Goal: Book appointment/travel/reservation

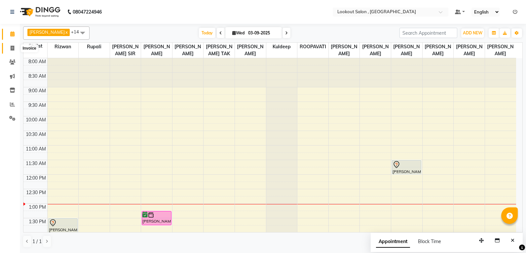
scroll to position [118, 0]
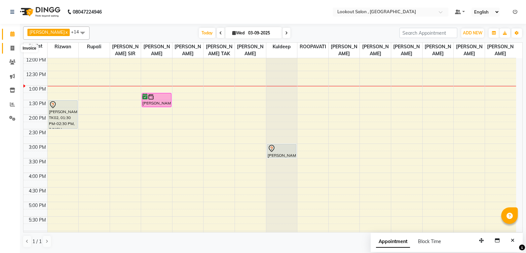
click at [12, 46] on icon at bounding box center [13, 48] width 4 height 5
select select "service"
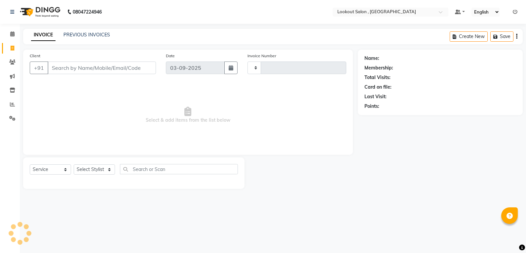
type input "6172"
select select "151"
type input "9322334110"
click at [134, 65] on span "Add Client" at bounding box center [139, 67] width 26 height 7
select select "22"
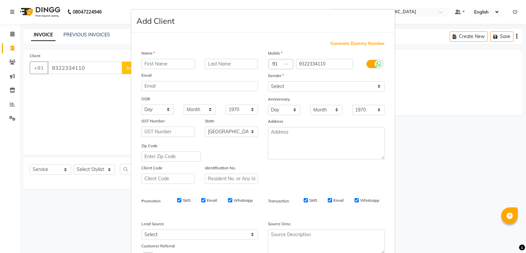
click at [156, 65] on input "text" at bounding box center [168, 64] width 54 height 10
type input "Pari"
click at [216, 65] on input "text" at bounding box center [232, 64] width 54 height 10
type input "[PERSON_NAME]"
click at [287, 87] on select "Select [DEMOGRAPHIC_DATA] [DEMOGRAPHIC_DATA] Other Prefer Not To Say" at bounding box center [326, 86] width 117 height 10
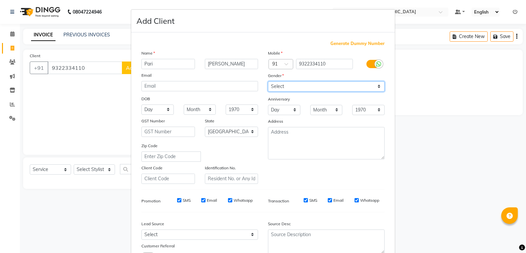
select select "[DEMOGRAPHIC_DATA]"
click at [268, 81] on select "Select [DEMOGRAPHIC_DATA] [DEMOGRAPHIC_DATA] Other Prefer Not To Say" at bounding box center [326, 86] width 117 height 10
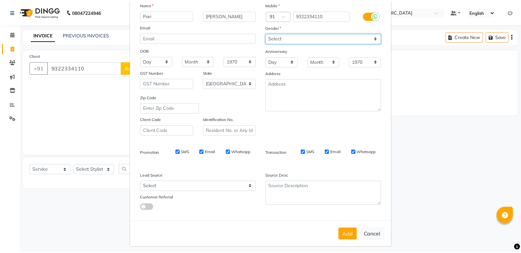
scroll to position [52, 0]
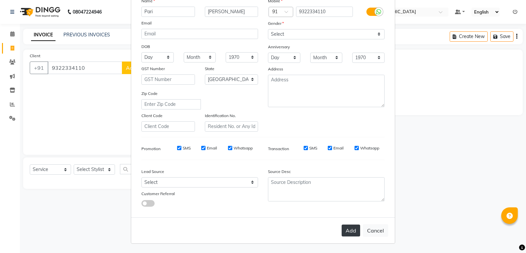
click at [348, 232] on button "Add" at bounding box center [351, 230] width 19 height 12
select select
select select "null"
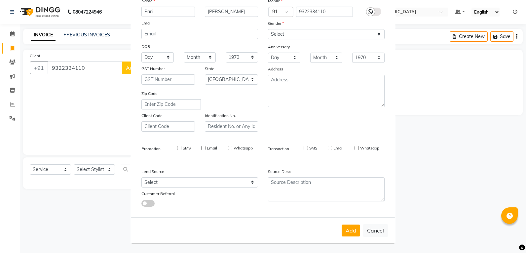
select select
checkbox input "false"
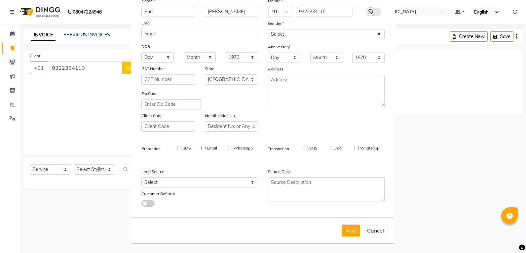
checkbox input "false"
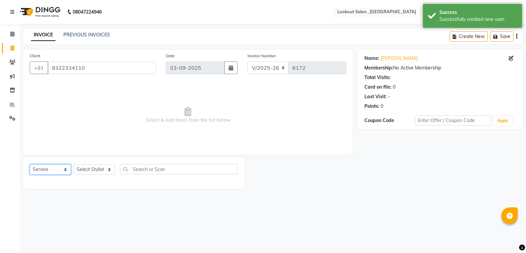
click at [56, 167] on select "Select Service Product Membership Package Voucher Prepaid Gift Card" at bounding box center [50, 169] width 41 height 10
click at [30, 164] on select "Select Service Product Membership Package Voucher Prepaid Gift Card" at bounding box center [50, 169] width 41 height 10
click at [84, 173] on select "Select Stylist [PERSON_NAME] [PERSON_NAME] [PERSON_NAME] [PERSON_NAME] kuldeep …" at bounding box center [94, 169] width 41 height 10
select select "7174"
click at [74, 164] on select "Select Stylist [PERSON_NAME] [PERSON_NAME] [PERSON_NAME] [PERSON_NAME] kuldeep …" at bounding box center [94, 169] width 41 height 10
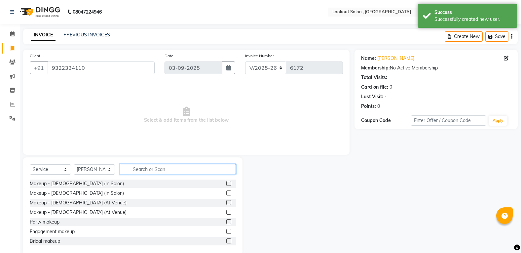
click at [144, 164] on input "text" at bounding box center [178, 169] width 116 height 10
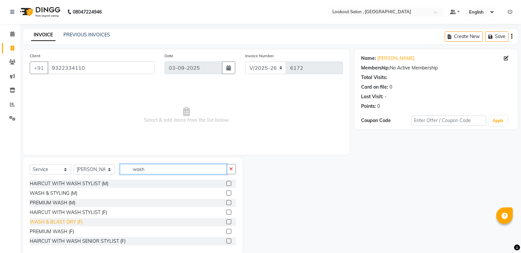
type input "wash"
click at [72, 223] on div "WASH & BLAST DRY (F)" at bounding box center [56, 221] width 53 height 7
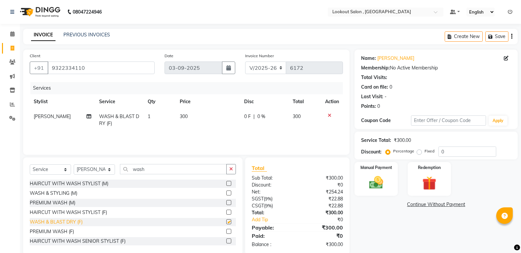
checkbox input "false"
drag, startPoint x: 154, startPoint y: 170, endPoint x: 111, endPoint y: 177, distance: 44.2
click at [113, 174] on div "Select Service Product Membership Package Voucher Prepaid Gift Card Select Styl…" at bounding box center [133, 172] width 206 height 16
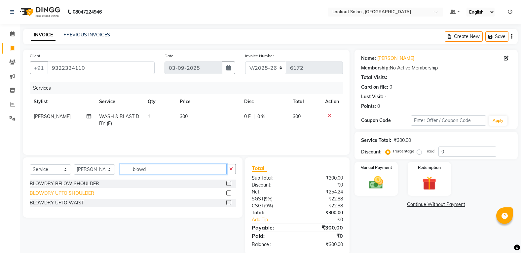
type input "blowd"
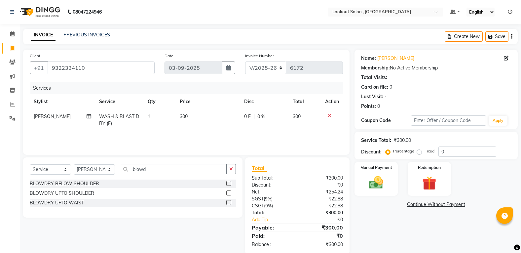
click at [80, 194] on div "BLOWDRY UPTO SHOULDER" at bounding box center [62, 193] width 64 height 7
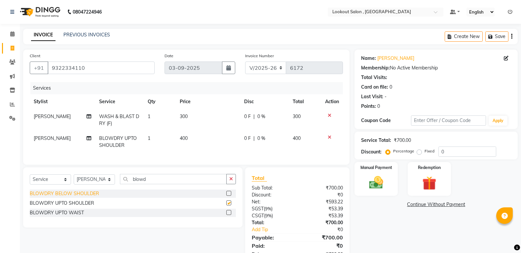
checkbox input "false"
click at [75, 216] on div "BLOWDRY UPTO WAIST" at bounding box center [57, 212] width 54 height 7
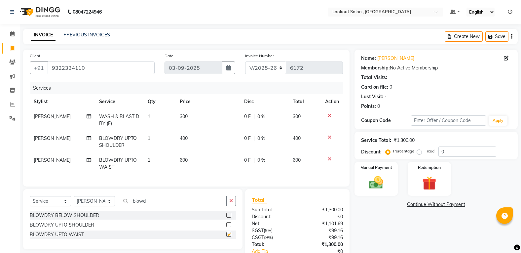
checkbox input "false"
click at [329, 159] on icon at bounding box center [330, 159] width 4 height 5
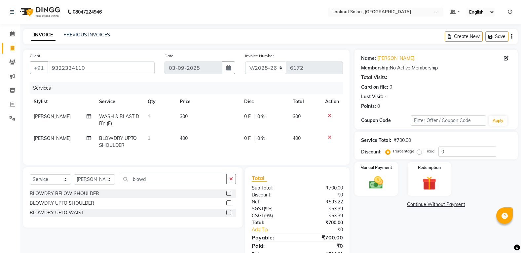
click at [199, 140] on td "400" at bounding box center [208, 142] width 64 height 22
select select "7174"
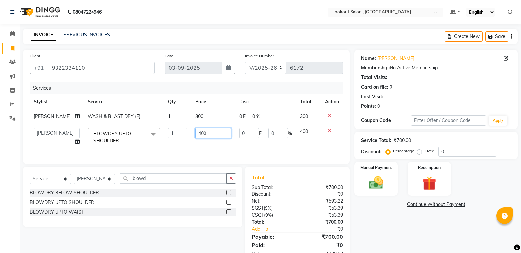
drag, startPoint x: 210, startPoint y: 134, endPoint x: 154, endPoint y: 145, distance: 57.4
click at [155, 145] on tr "[PERSON_NAME] [PERSON_NAME] [PERSON_NAME] [PERSON_NAME] kuldeep NANDINI [PERSON…" at bounding box center [186, 138] width 313 height 28
type input "6"
type input "500"
drag, startPoint x: 298, startPoint y: 148, endPoint x: 302, endPoint y: 150, distance: 3.9
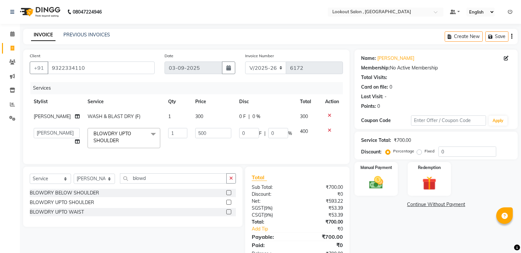
click at [298, 148] on td "400" at bounding box center [308, 138] width 25 height 28
select select "7174"
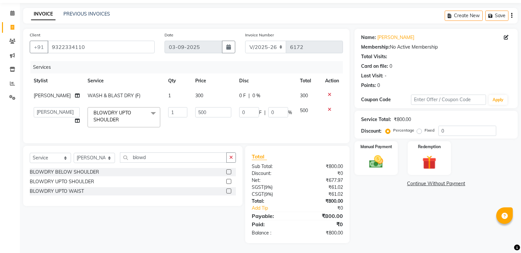
scroll to position [0, 0]
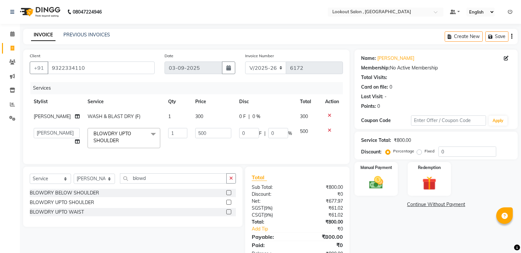
click at [205, 125] on td "500" at bounding box center [213, 138] width 44 height 28
click at [207, 119] on td "300" at bounding box center [213, 116] width 44 height 15
select select "7174"
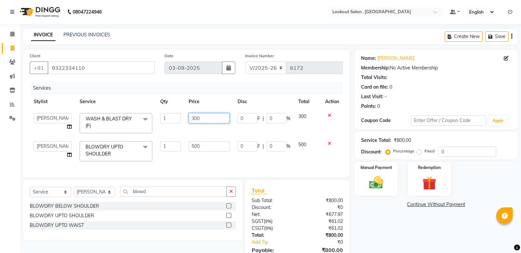
drag, startPoint x: 209, startPoint y: 117, endPoint x: 69, endPoint y: 147, distance: 143.4
click at [70, 147] on tbody "[PERSON_NAME] [PERSON_NAME] [PERSON_NAME] [PERSON_NAME] kuldeep NANDINI [PERSON…" at bounding box center [186, 137] width 313 height 56
type input "500"
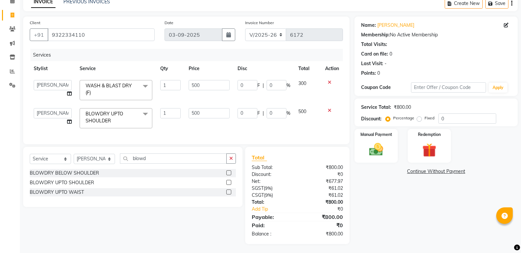
click at [389, 198] on div "Name: [PERSON_NAME] Membership: No Active Membership Total Visits: Card on file…" at bounding box center [439, 130] width 168 height 227
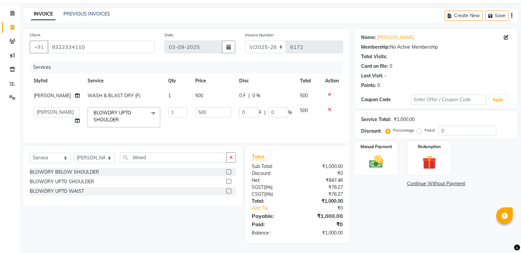
scroll to position [26, 0]
click at [105, 93] on span "WASH & BLAST DRY (F)" at bounding box center [114, 96] width 53 height 6
select select "7174"
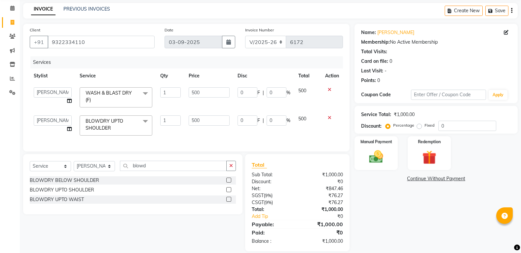
scroll to position [33, 0]
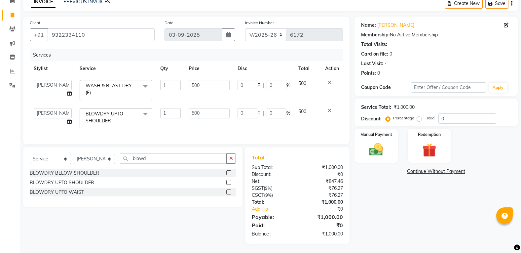
click at [114, 91] on span "WASH & BLAST DRY (F) x" at bounding box center [113, 89] width 58 height 14
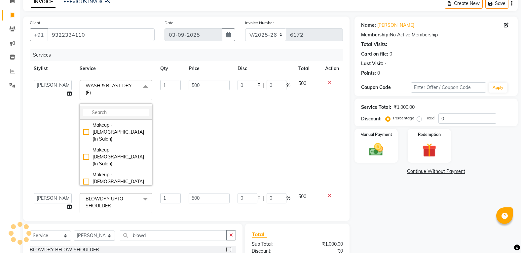
click at [112, 106] on li at bounding box center [116, 113] width 72 height 14
click at [111, 106] on li at bounding box center [116, 113] width 72 height 14
click at [112, 109] on input "multiselect-search" at bounding box center [115, 112] width 65 height 7
click at [108, 113] on input "multiselect-search" at bounding box center [115, 112] width 65 height 7
click at [113, 113] on input "multiselect-search" at bounding box center [115, 112] width 65 height 7
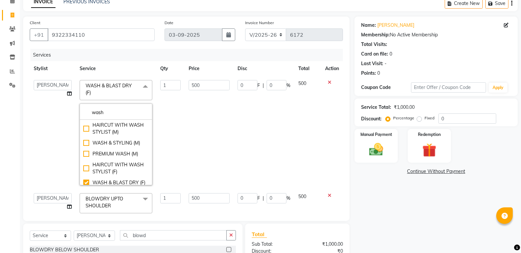
type input "wash"
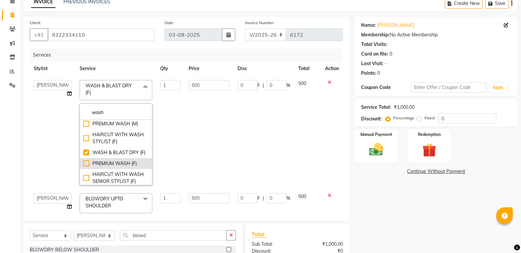
click at [106, 166] on li "PREMIUM WASH (F)" at bounding box center [116, 163] width 72 height 11
checkbox input "false"
checkbox input "true"
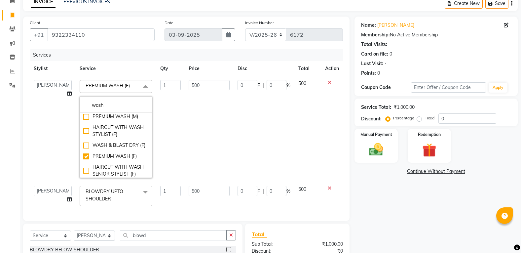
click at [209, 137] on td "500" at bounding box center [209, 129] width 49 height 106
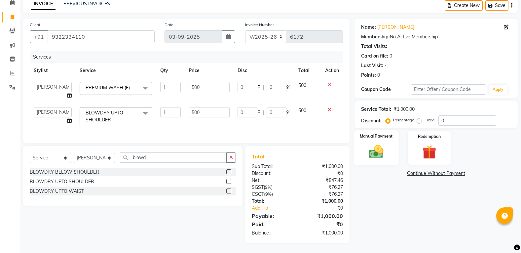
click at [386, 152] on img at bounding box center [376, 151] width 23 height 17
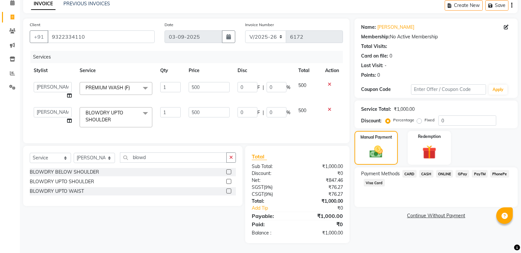
click at [462, 173] on span "GPay" at bounding box center [463, 174] width 14 height 8
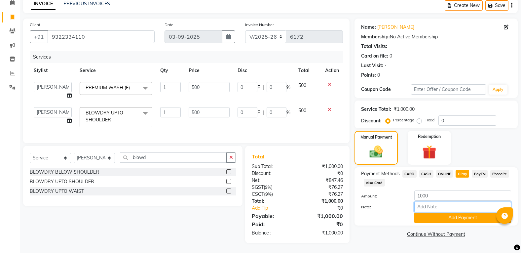
click at [432, 206] on input "Note:" at bounding box center [463, 207] width 97 height 10
click at [431, 214] on button "Add Payment" at bounding box center [463, 218] width 97 height 10
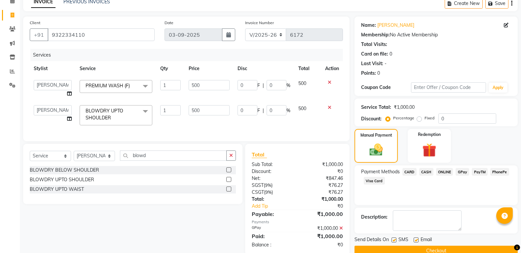
scroll to position [50, 0]
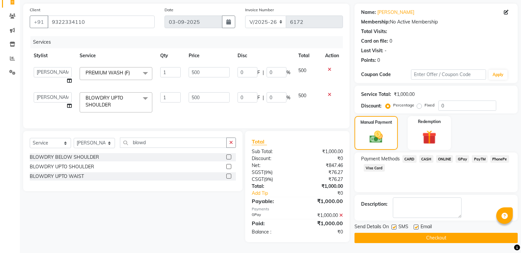
click at [416, 224] on label at bounding box center [416, 226] width 5 height 5
click at [416, 225] on input "checkbox" at bounding box center [416, 227] width 4 height 4
click at [418, 224] on label at bounding box center [416, 226] width 5 height 5
click at [418, 225] on input "checkbox" at bounding box center [416, 227] width 4 height 4
click at [417, 224] on label at bounding box center [416, 226] width 5 height 5
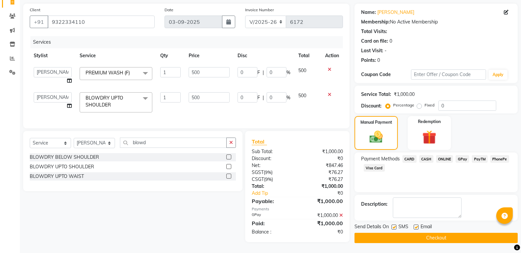
click at [417, 225] on input "checkbox" at bounding box center [416, 227] width 4 height 4
checkbox input "false"
click at [409, 240] on div "Name: [PERSON_NAME] Membership: No Active Membership Total Visits: Card on file…" at bounding box center [439, 123] width 168 height 239
click at [436, 233] on button "Checkout" at bounding box center [436, 238] width 163 height 10
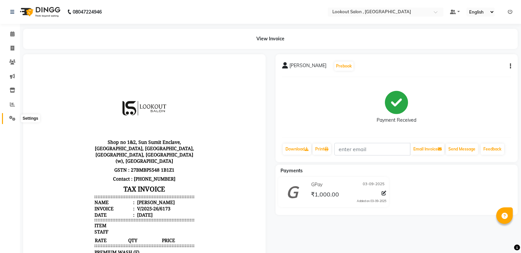
click at [9, 120] on span at bounding box center [13, 119] width 12 height 8
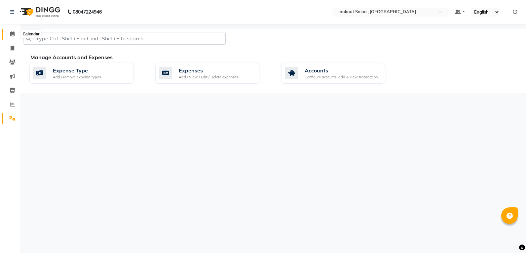
click at [11, 34] on icon at bounding box center [12, 33] width 4 height 5
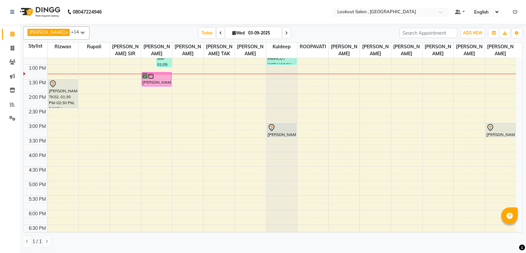
scroll to position [158, 0]
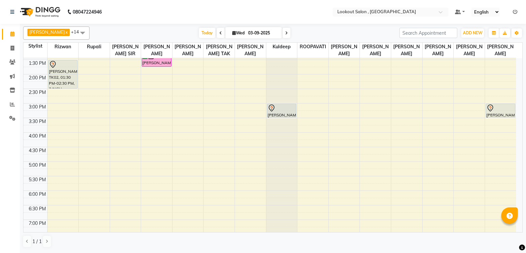
click at [524, 179] on div "[PERSON_NAME] x [PERSON_NAME] x [PERSON_NAME] x [PERSON_NAME] x kuldeep x [PERS…" at bounding box center [273, 138] width 506 height 228
click at [515, 184] on div "8:00 AM 8:30 AM 9:00 AM 9:30 AM 10:00 AM 10:30 AM 11:00 AM 11:30 AM 12:00 PM 12…" at bounding box center [269, 118] width 493 height 436
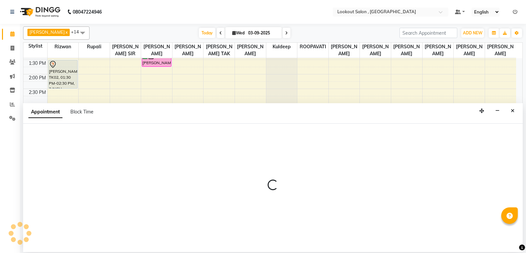
select select "88368"
select select "tentative"
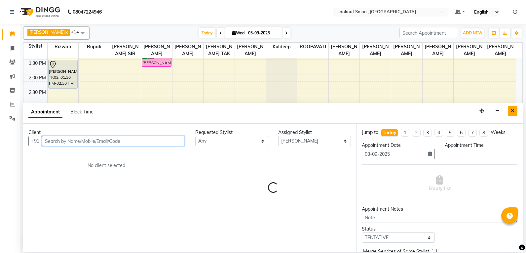
select select "1050"
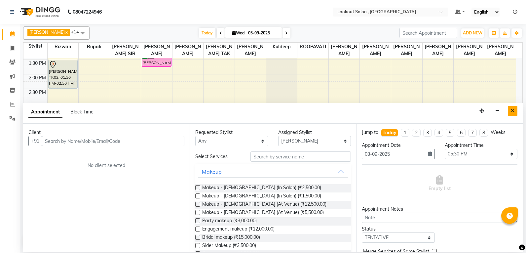
click at [512, 112] on icon "Close" at bounding box center [513, 110] width 4 height 5
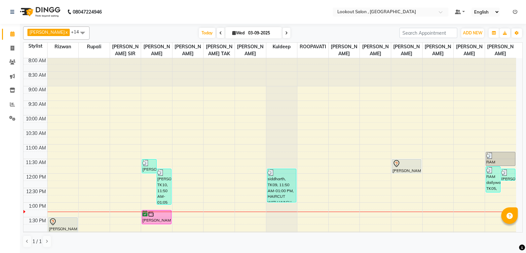
scroll to position [0, 0]
click at [522, 85] on td "8:00 AM 8:30 AM 9:00 AM 9:30 AM 10:00 AM 10:30 AM 11:00 AM 11:30 AM 12:00 PM 12…" at bounding box center [272, 145] width 499 height 174
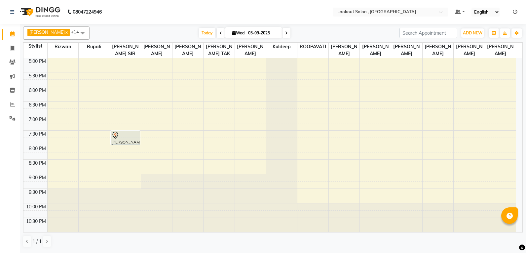
scroll to position [269, 0]
click at [433, 166] on div "8:00 AM 8:30 AM 9:00 AM 9:30 AM 10:00 AM 10:30 AM 11:00 AM 11:30 AM 12:00 PM 12…" at bounding box center [269, 14] width 493 height 436
select select "75452"
select select "tentative"
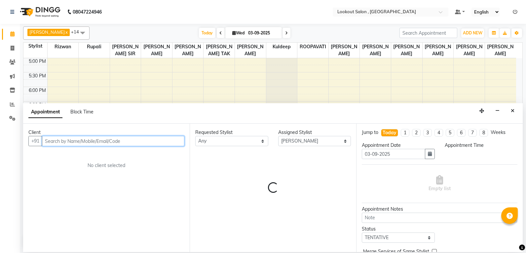
select select "1230"
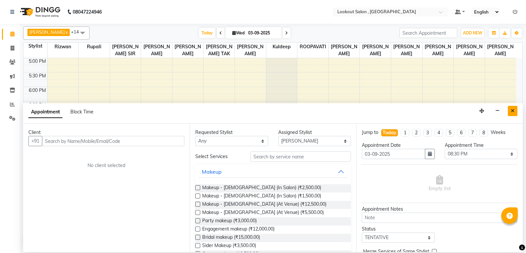
click at [511, 107] on button "Close" at bounding box center [513, 111] width 10 height 10
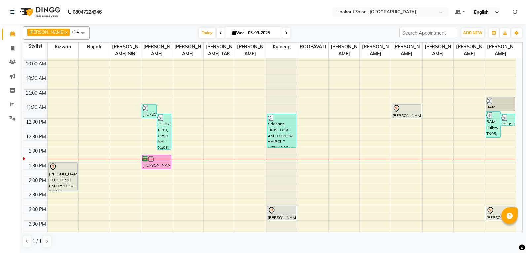
scroll to position [55, 0]
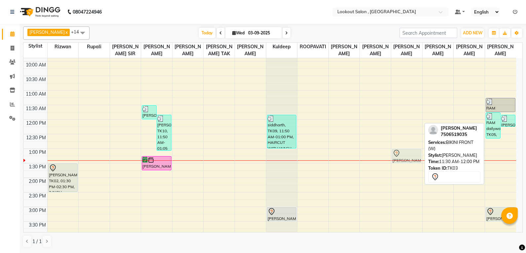
drag, startPoint x: 410, startPoint y: 118, endPoint x: 405, endPoint y: 159, distance: 41.0
click at [405, 159] on div "[PERSON_NAME], TK03, 11:30 AM-12:00 PM, BIKINI FRONT (W) [PERSON_NAME], TK03, 1…" at bounding box center [406, 221] width 31 height 436
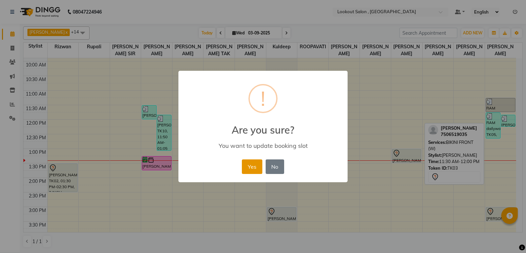
click at [249, 169] on button "Yes" at bounding box center [252, 166] width 20 height 15
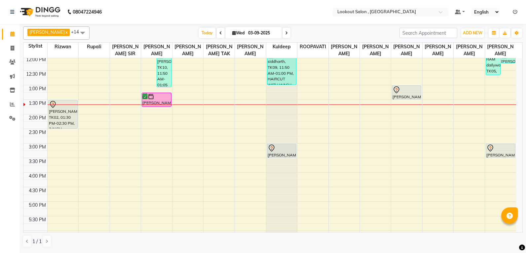
scroll to position [119, 0]
click at [165, 155] on div "8:00 AM 8:30 AM 9:00 AM 9:30 AM 10:00 AM 10:30 AM 11:00 AM 11:30 AM 12:00 PM 12…" at bounding box center [269, 157] width 493 height 436
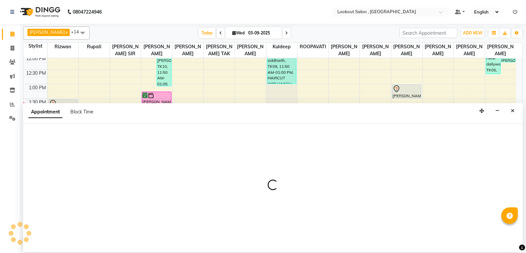
select select "7174"
select select "900"
select select "tentative"
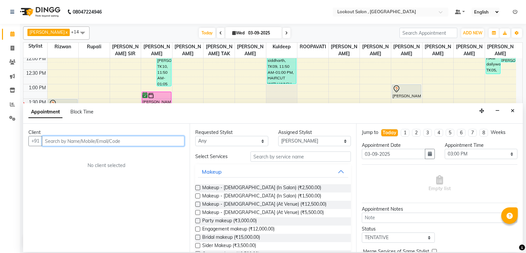
click at [166, 144] on input "text" at bounding box center [113, 141] width 142 height 10
click at [168, 141] on input "text" at bounding box center [113, 141] width 142 height 10
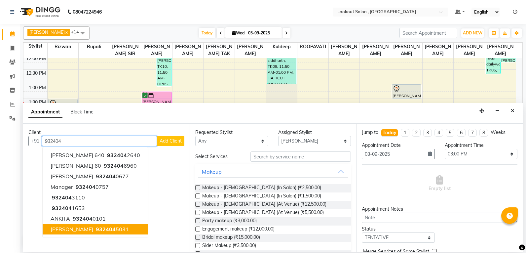
click at [117, 228] on ngb-highlight "932404 5031" at bounding box center [112, 229] width 34 height 7
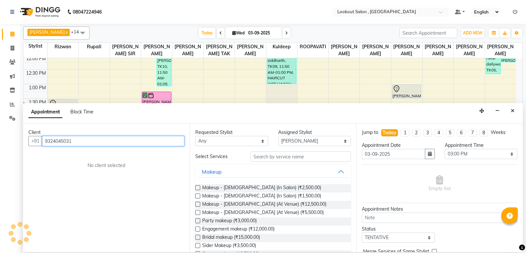
type input "9324045031"
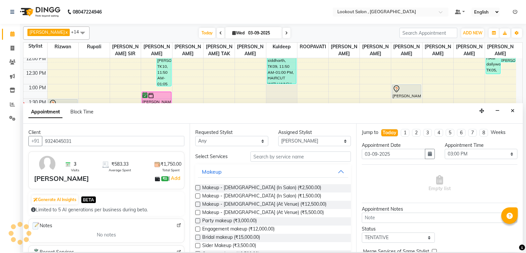
click at [116, 227] on div "Notes" at bounding box center [106, 225] width 150 height 9
click at [233, 143] on select "Any [PERSON_NAME] [PERSON_NAME] [PERSON_NAME] [PERSON_NAME] kuldeep NANDINI [PE…" at bounding box center [231, 141] width 73 height 10
select select "7174"
click at [195, 136] on select "Any [PERSON_NAME] [PERSON_NAME] [PERSON_NAME] [PERSON_NAME] kuldeep NANDINI [PE…" at bounding box center [231, 141] width 73 height 10
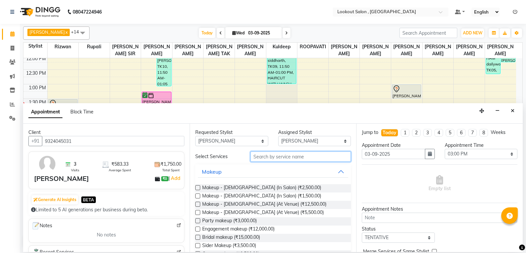
click at [275, 156] on input "text" at bounding box center [301, 156] width 100 height 10
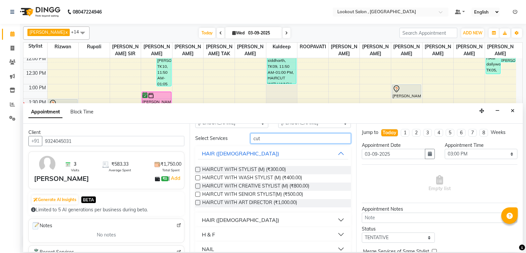
scroll to position [28, 0]
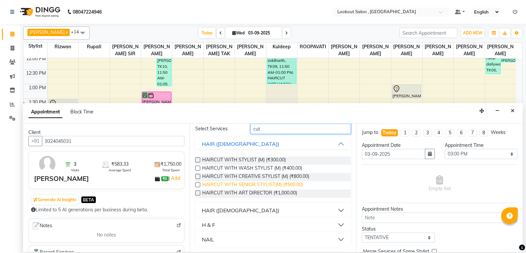
type input "cut"
click at [256, 187] on span "HAIRCUT WITH SENIOR STYLIST(M) (₹500.00)" at bounding box center [252, 185] width 101 height 8
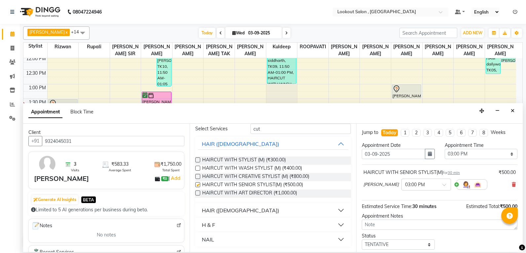
checkbox input "false"
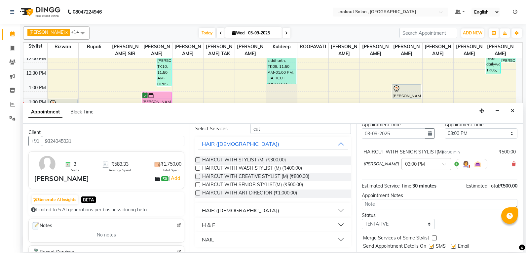
scroll to position [39, 0]
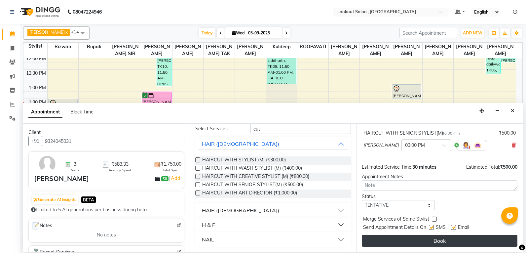
click at [436, 241] on button "Book" at bounding box center [440, 241] width 156 height 12
